Goal: Information Seeking & Learning: Learn about a topic

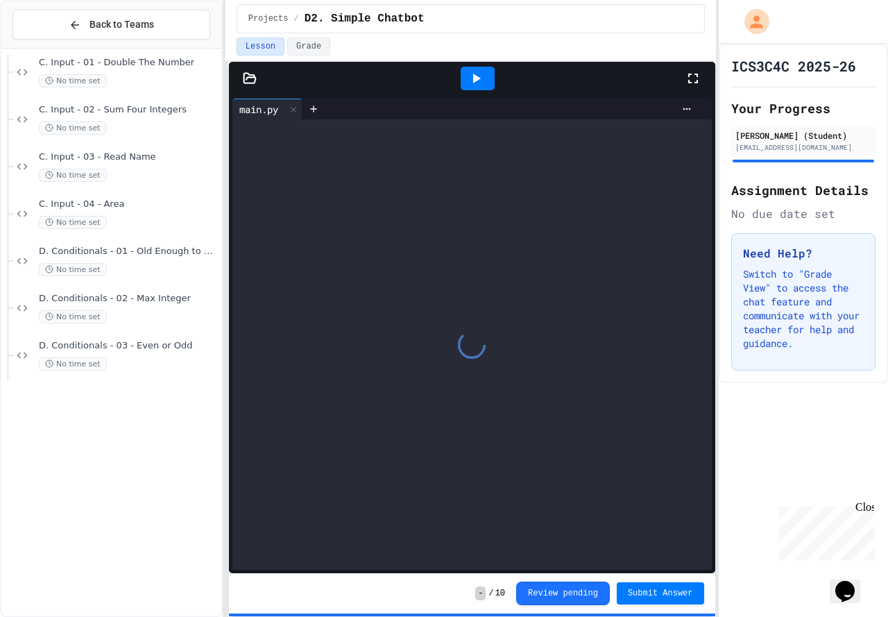
scroll to position [357, 0]
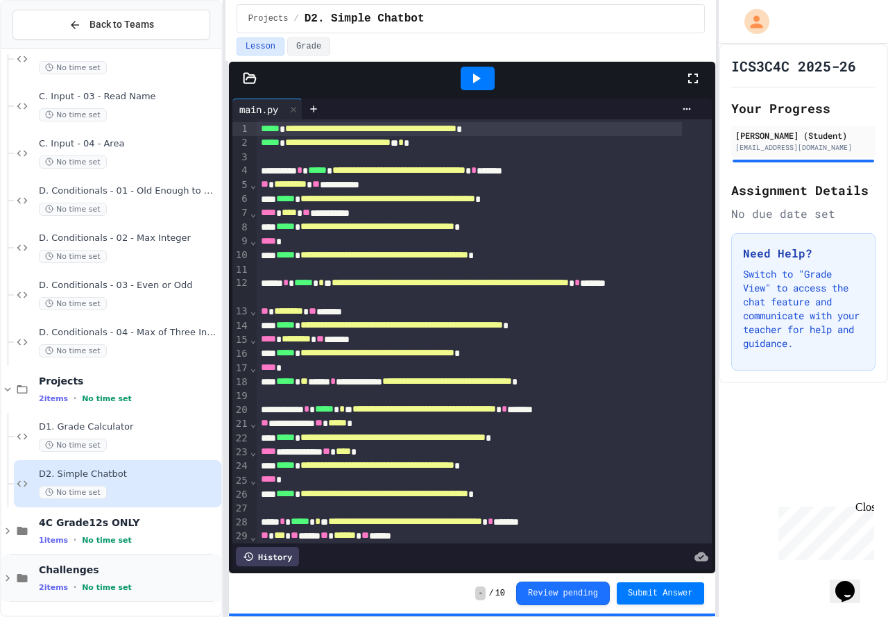
click at [143, 576] on span "Challenges" at bounding box center [129, 569] width 180 height 12
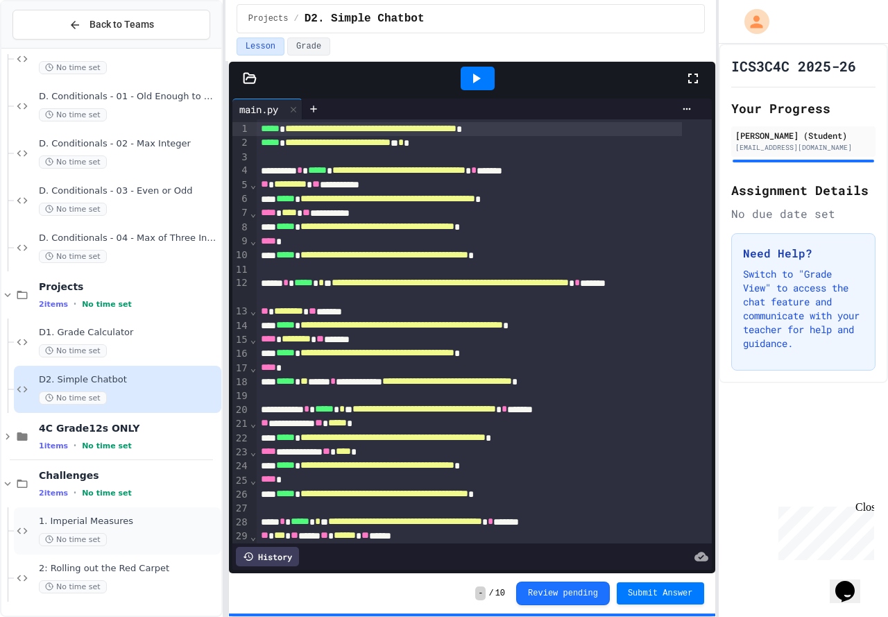
click at [115, 518] on span "1. Imperial Measures" at bounding box center [129, 521] width 180 height 12
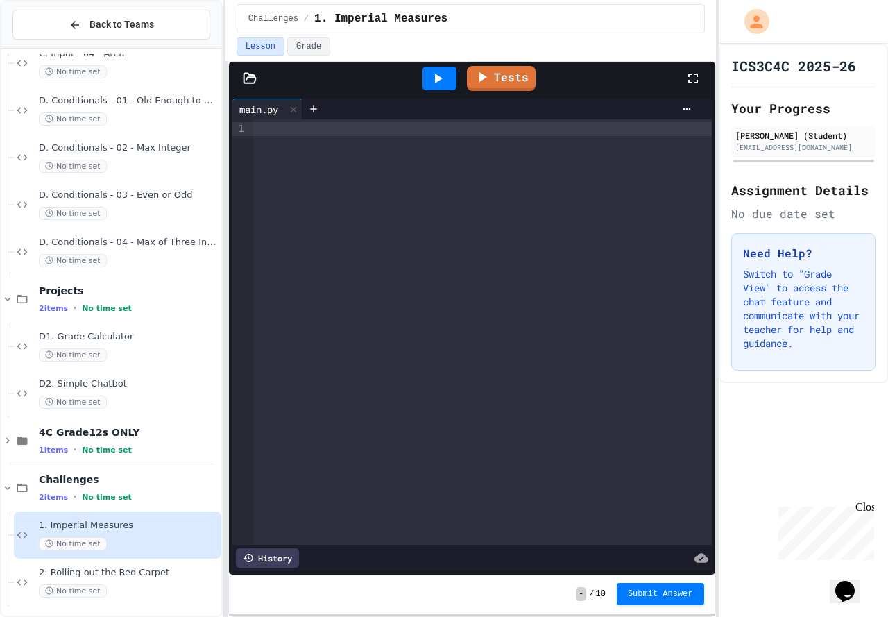
scroll to position [452, 0]
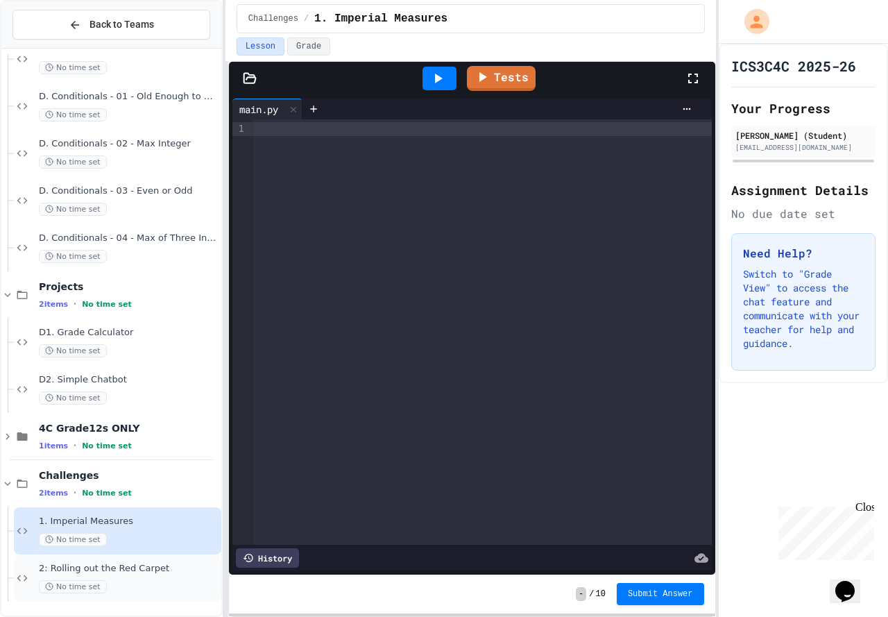
click at [114, 586] on div "No time set" at bounding box center [129, 586] width 180 height 13
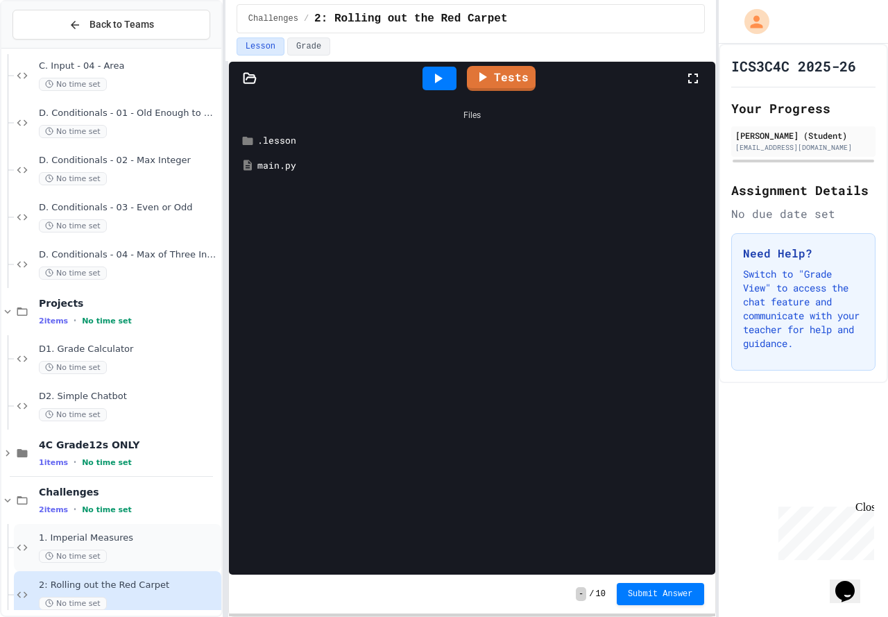
click at [84, 538] on span "1. Imperial Measures" at bounding box center [129, 538] width 180 height 12
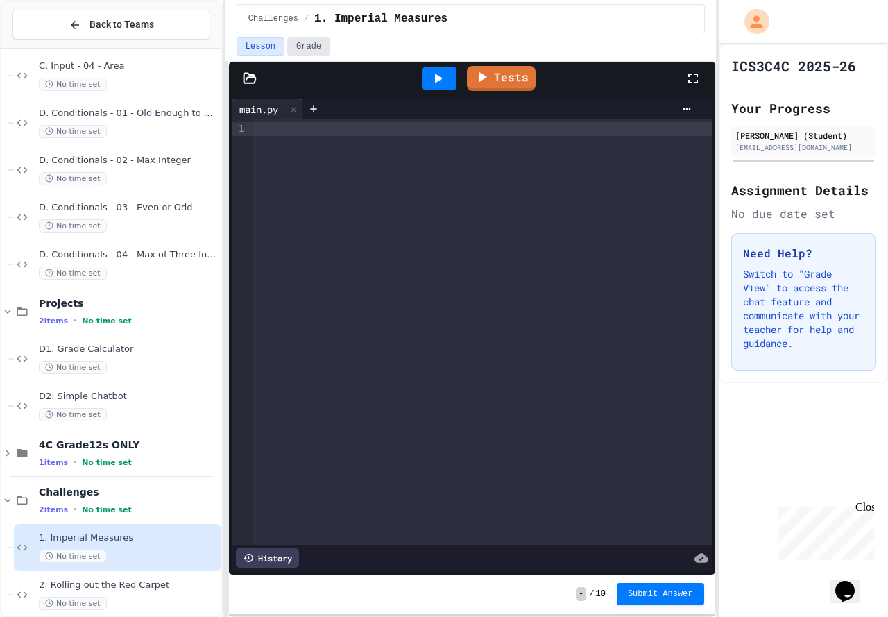
click at [287, 48] on button "Grade" at bounding box center [308, 46] width 43 height 18
click at [250, 44] on button "Lesson" at bounding box center [261, 46] width 48 height 18
click at [15, 497] on icon at bounding box center [22, 500] width 17 height 12
